Goal: Task Accomplishment & Management: Use online tool/utility

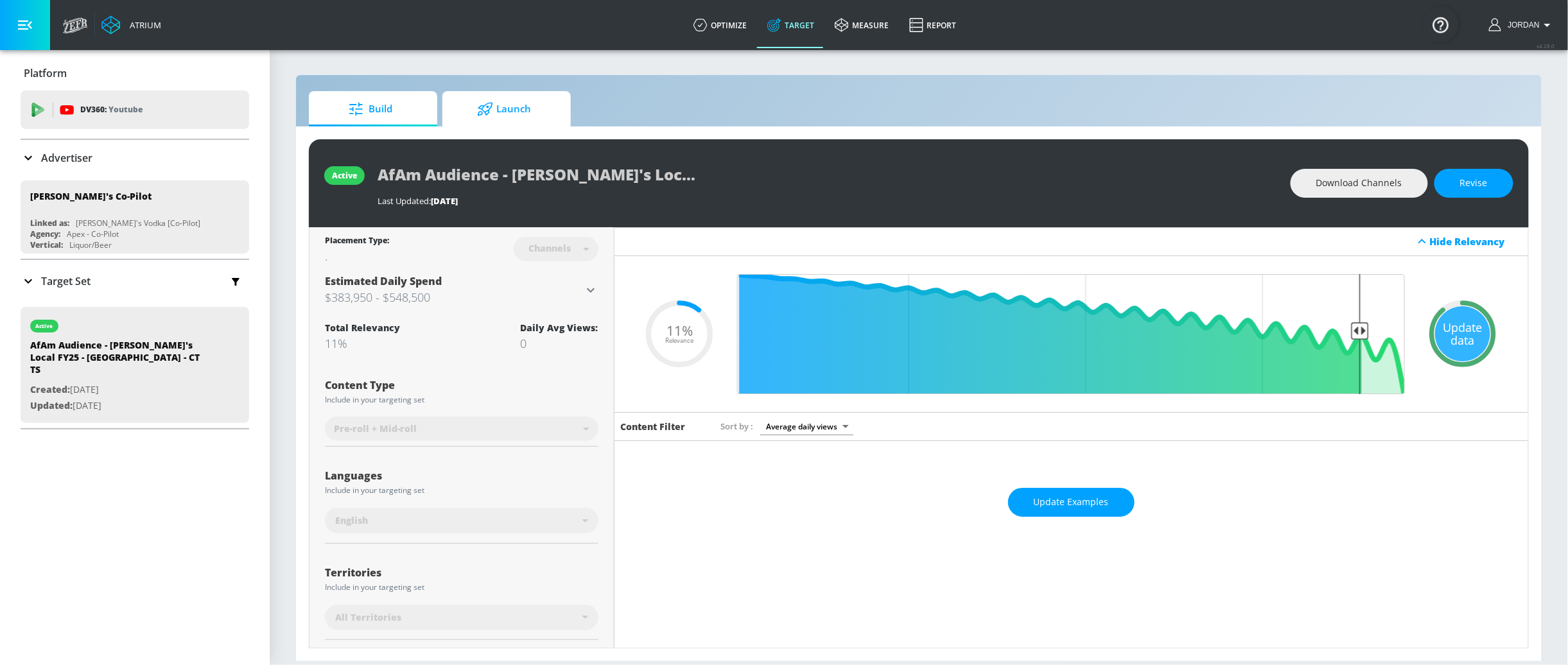
click at [533, 118] on span "Launch" at bounding box center [504, 109] width 98 height 31
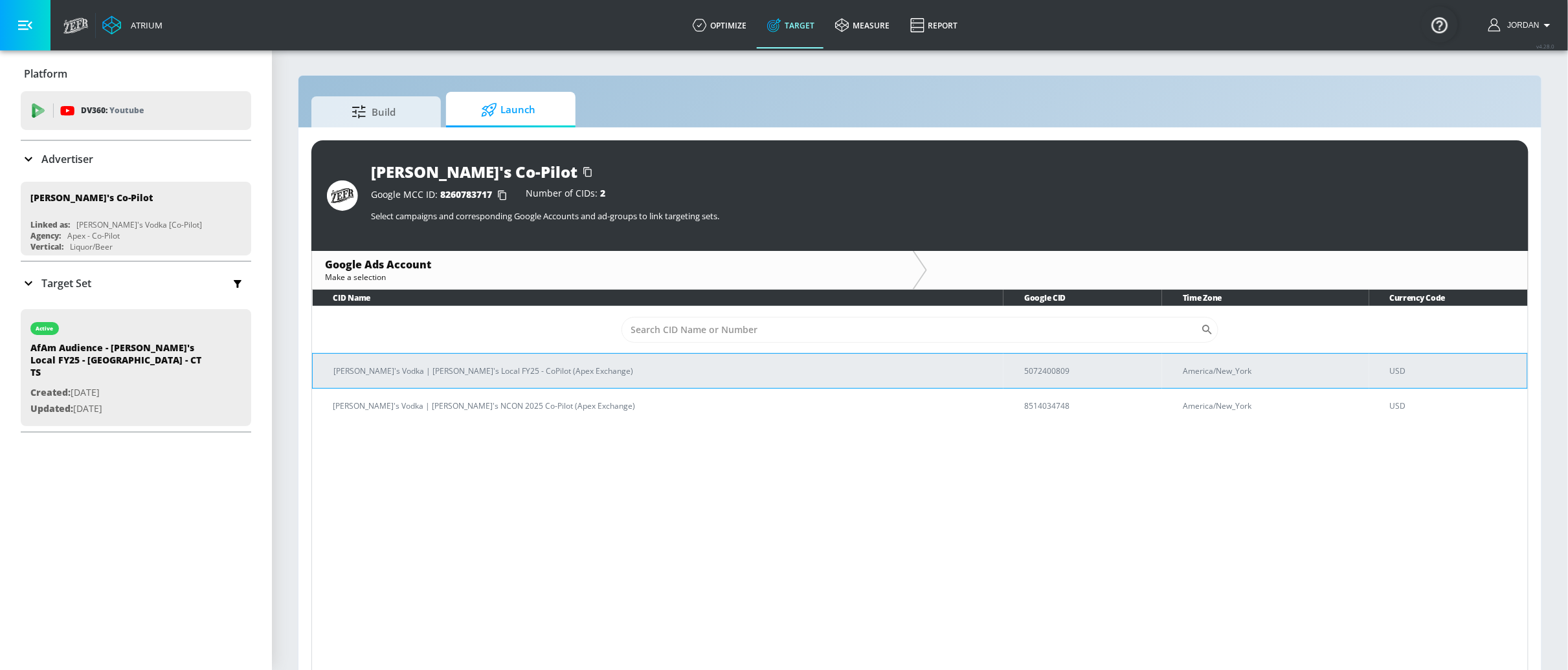
click at [845, 374] on p "[PERSON_NAME]'s Vodka | [PERSON_NAME]'s Local FY25 - CoPilot (Apex Exchange)" at bounding box center [663, 371] width 659 height 14
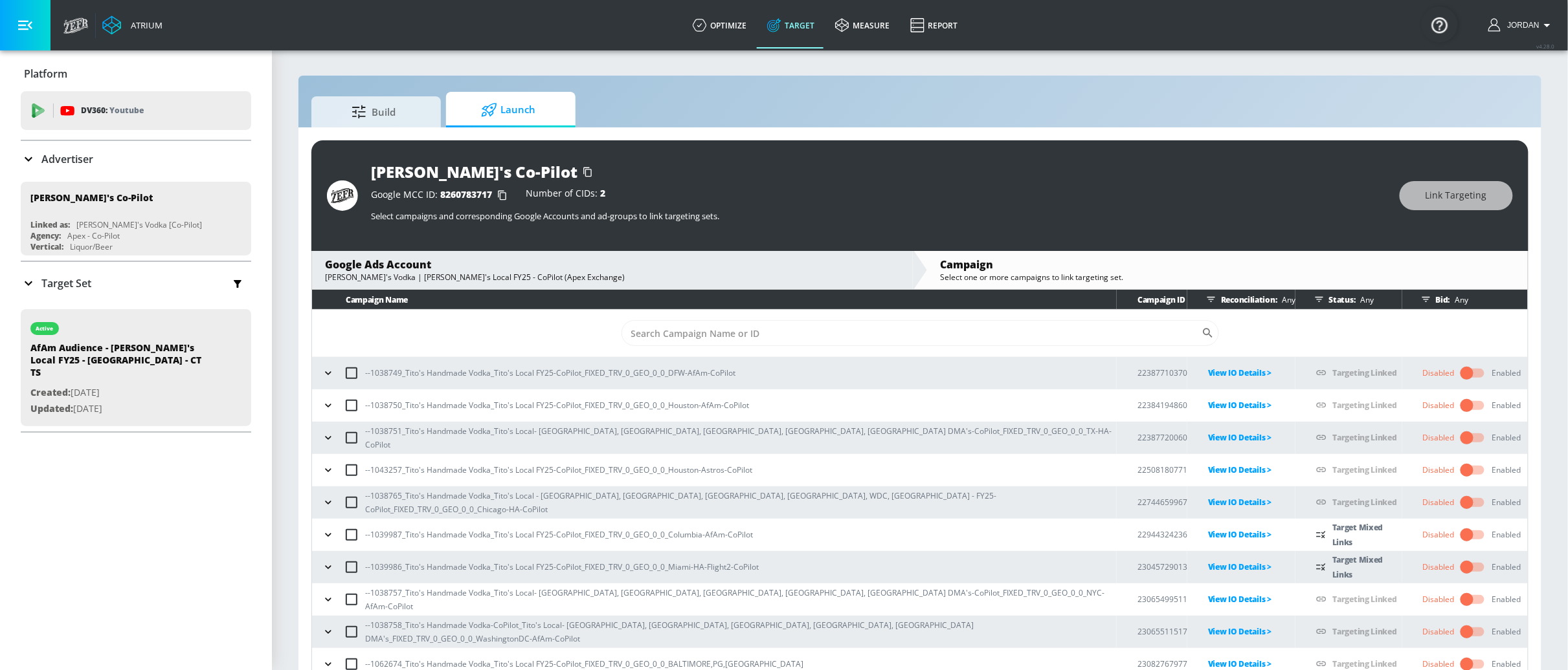
click at [704, 175] on div "[PERSON_NAME]'s Co-Pilot" at bounding box center [879, 171] width 1016 height 21
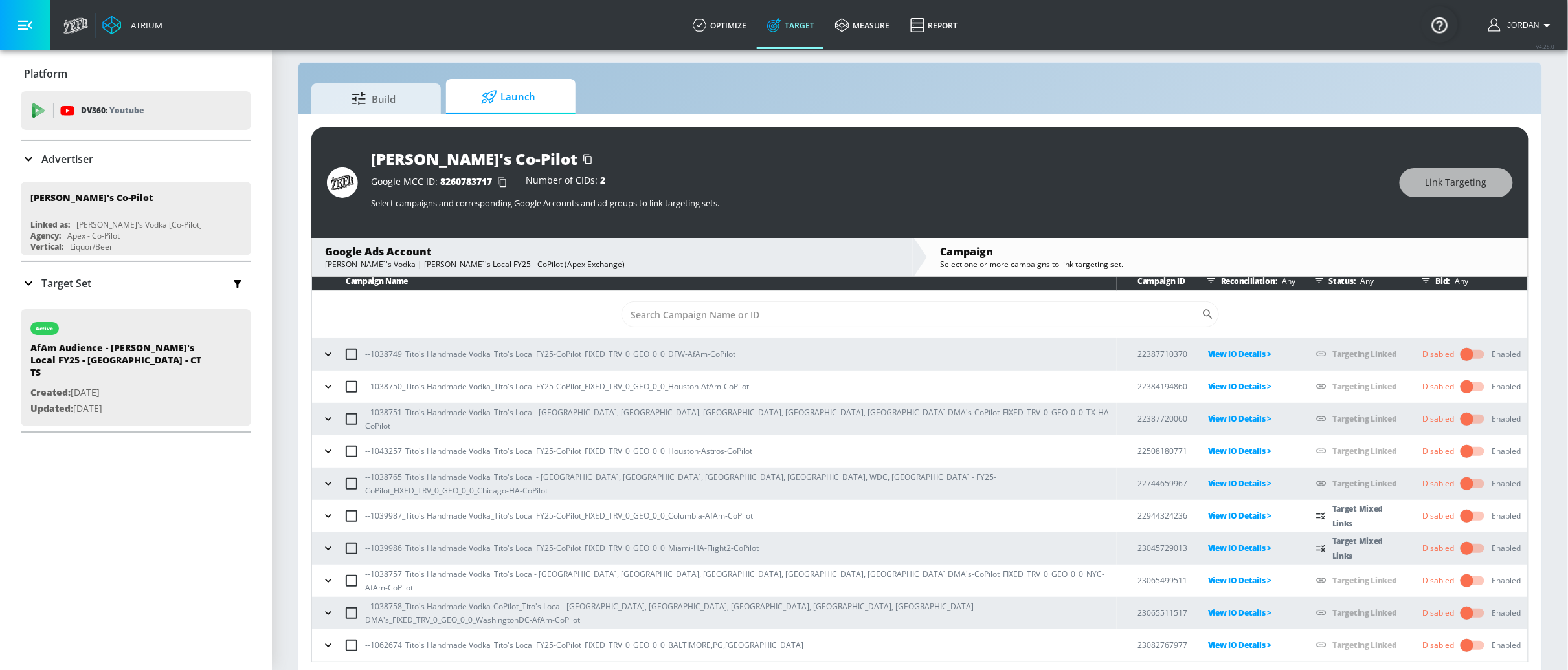
scroll to position [19, 0]
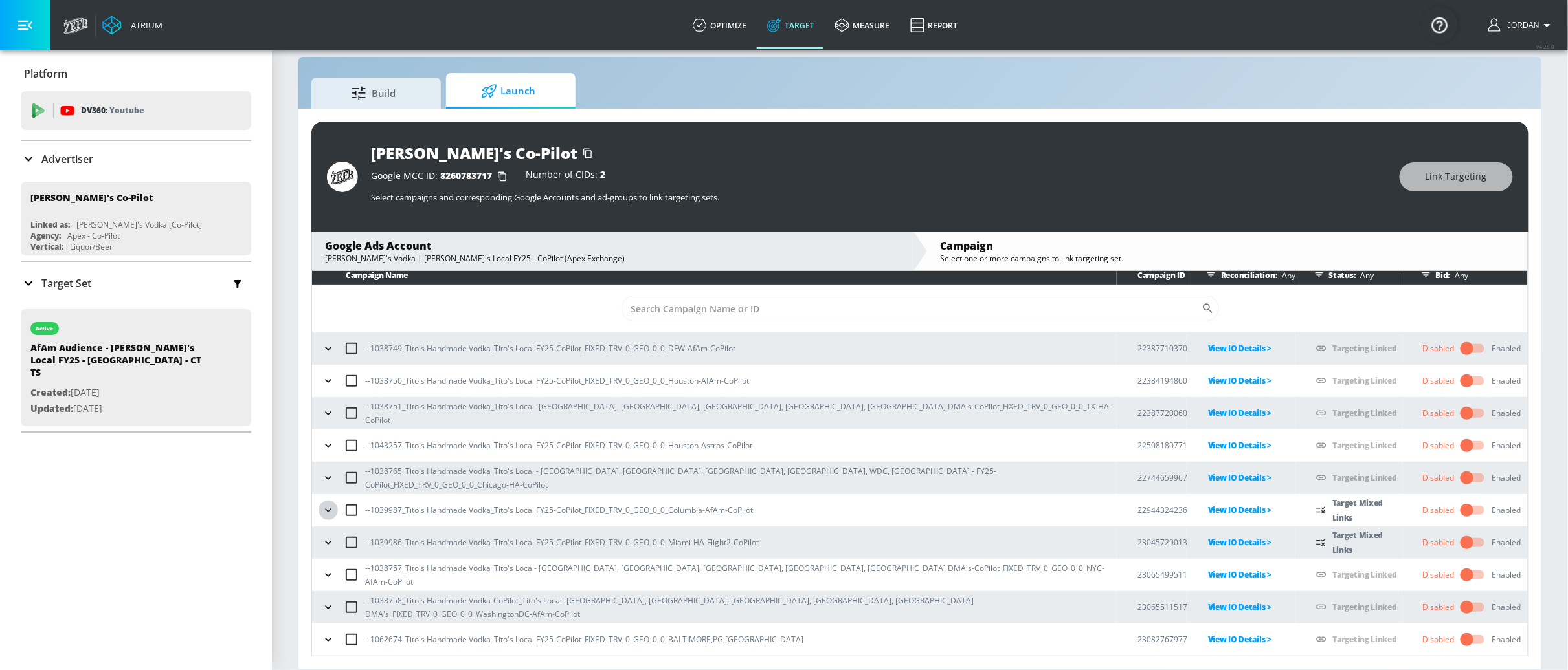
click at [333, 512] on icon "button" at bounding box center [328, 511] width 13 height 13
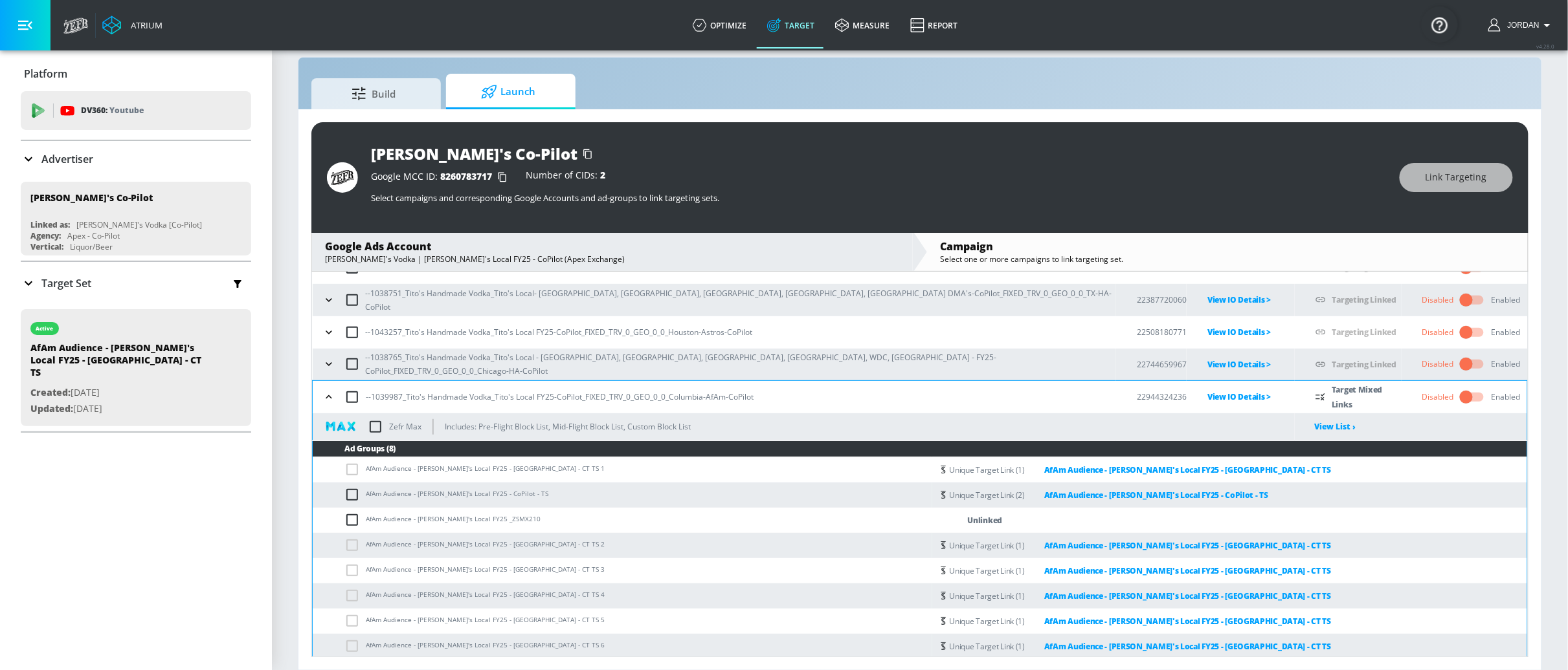
scroll to position [122, 0]
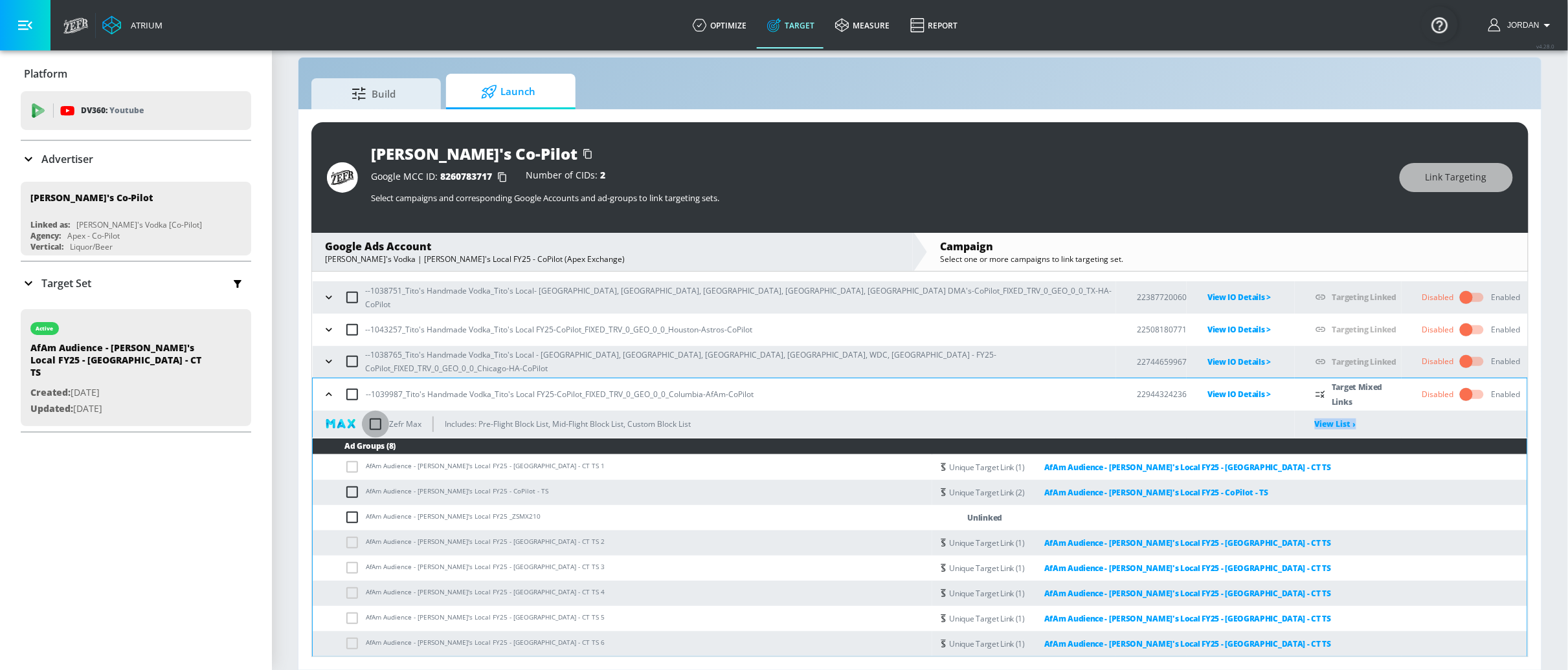
click at [379, 422] on input "checkbox" at bounding box center [375, 424] width 28 height 28
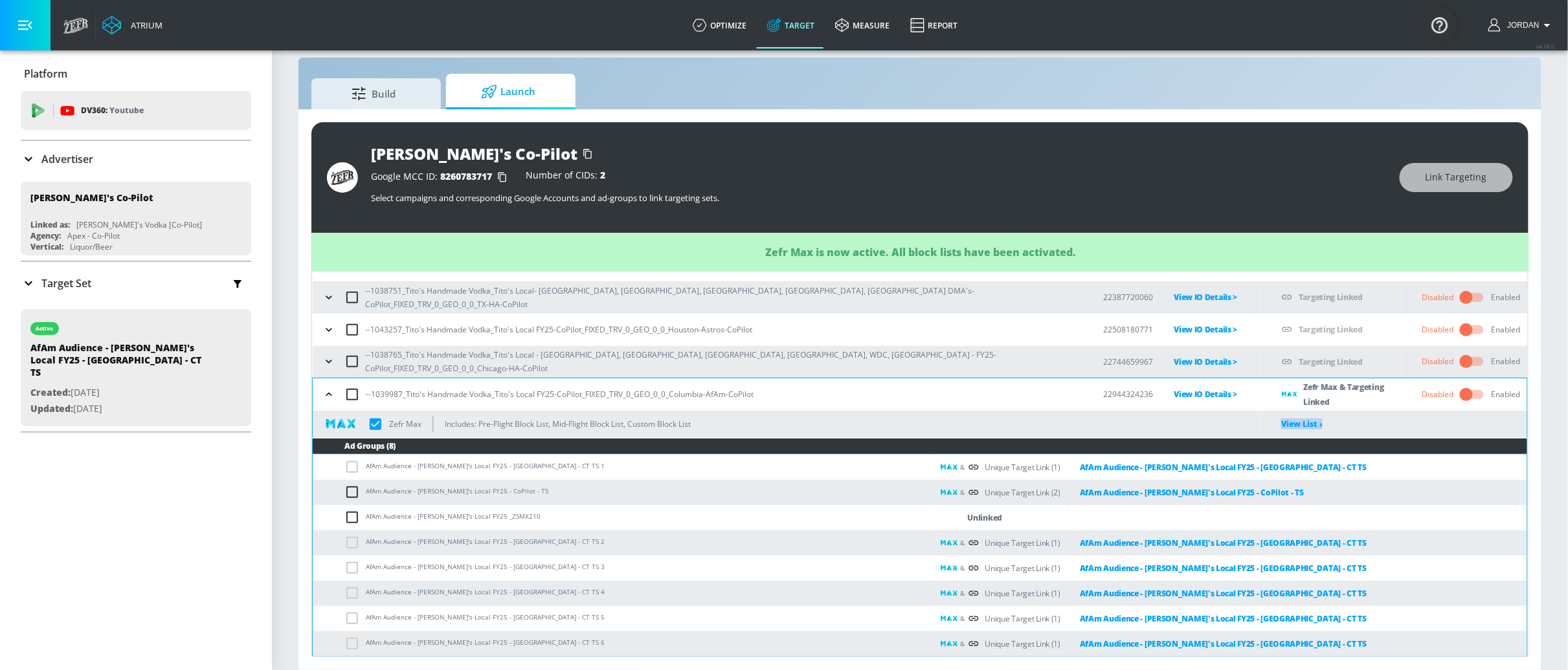
checkbox input "true"
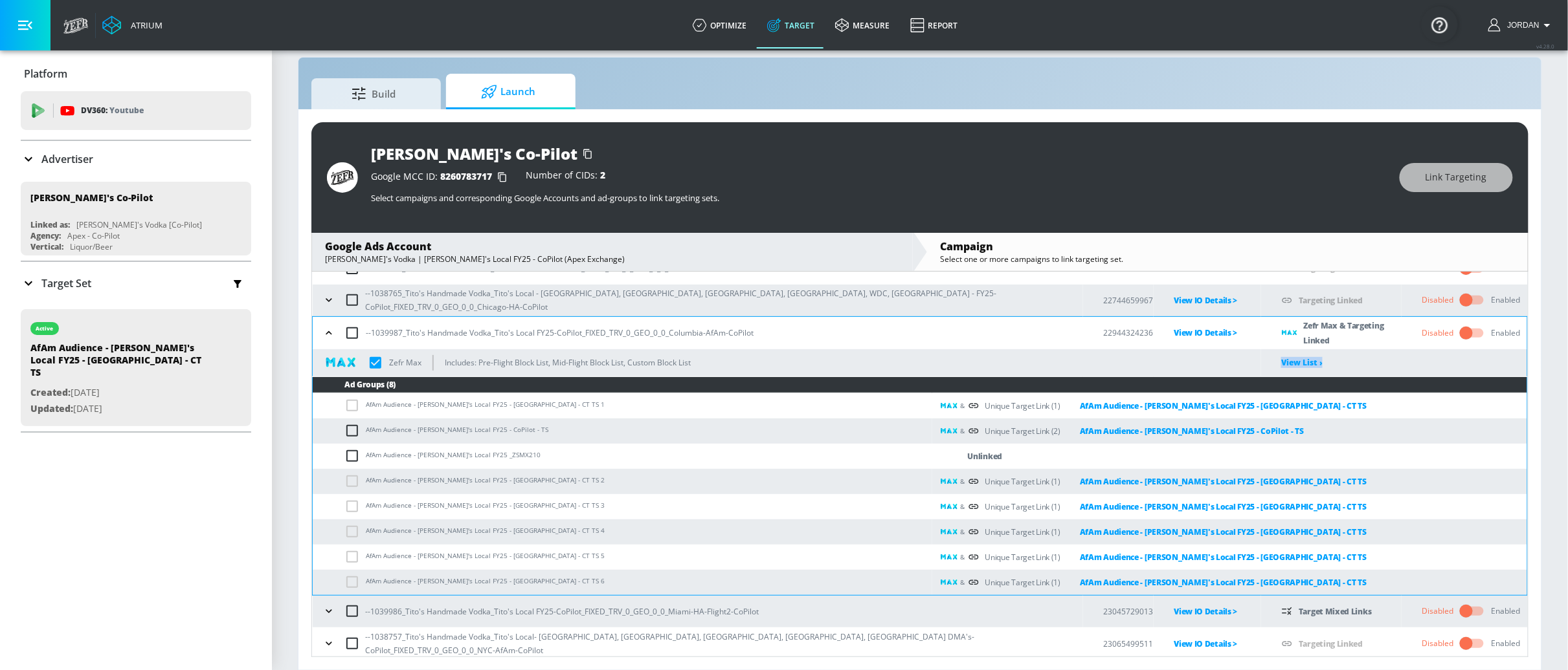
scroll to position [252, 0]
